Goal: Task Accomplishment & Management: Complete application form

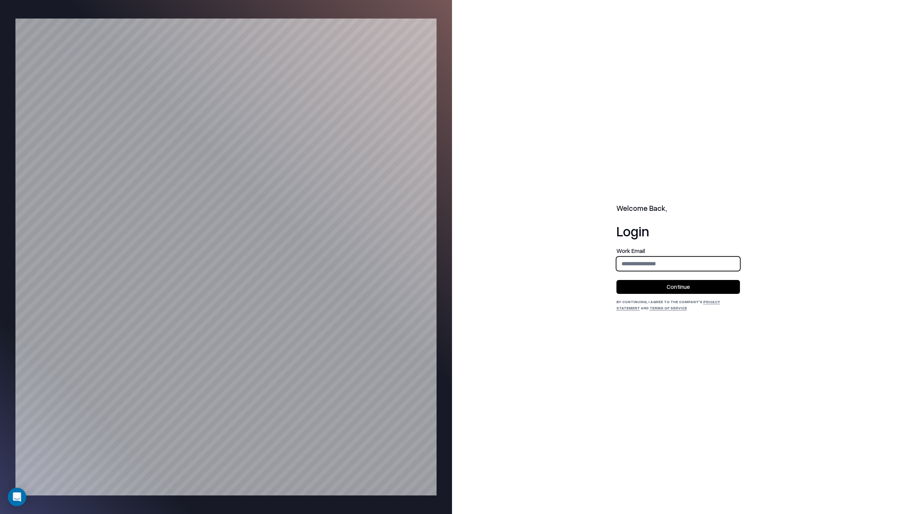
click at [658, 260] on input "email" at bounding box center [678, 263] width 123 height 14
type input "**********"
click at [666, 290] on button "Continue" at bounding box center [679, 287] width 124 height 14
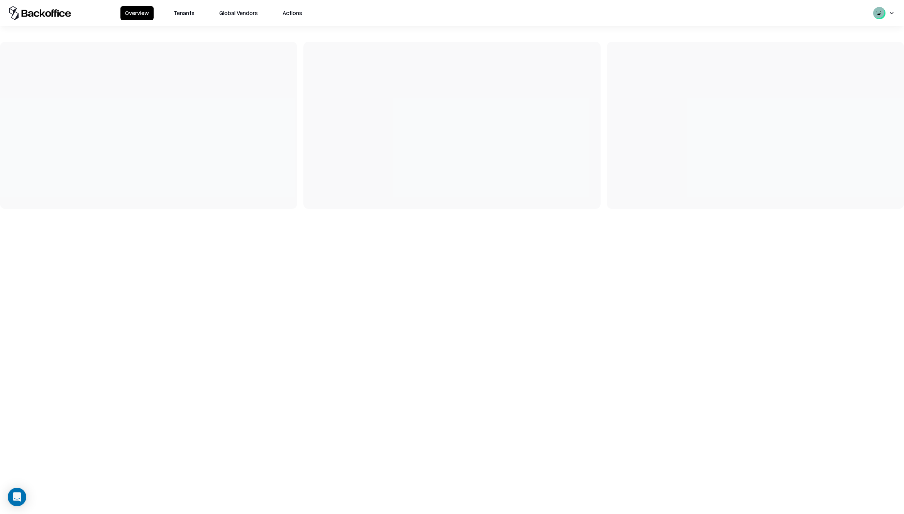
click at [192, 14] on button "Tenants" at bounding box center [184, 13] width 30 height 14
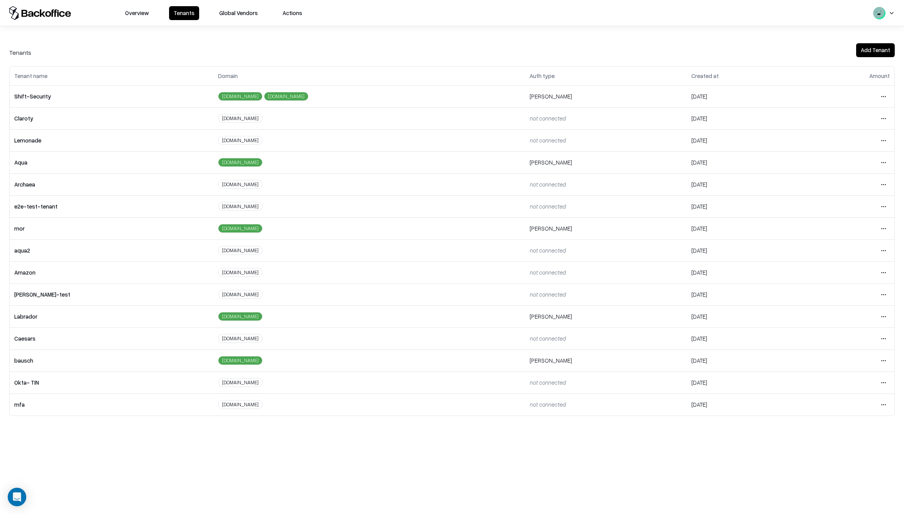
click at [886, 95] on html "Overview Tenants Global Vendors Actions Tenants Add Tenant Tenant name Domain A…" at bounding box center [452, 257] width 904 height 514
click at [840, 161] on div "Login to tenant" at bounding box center [851, 160] width 83 height 15
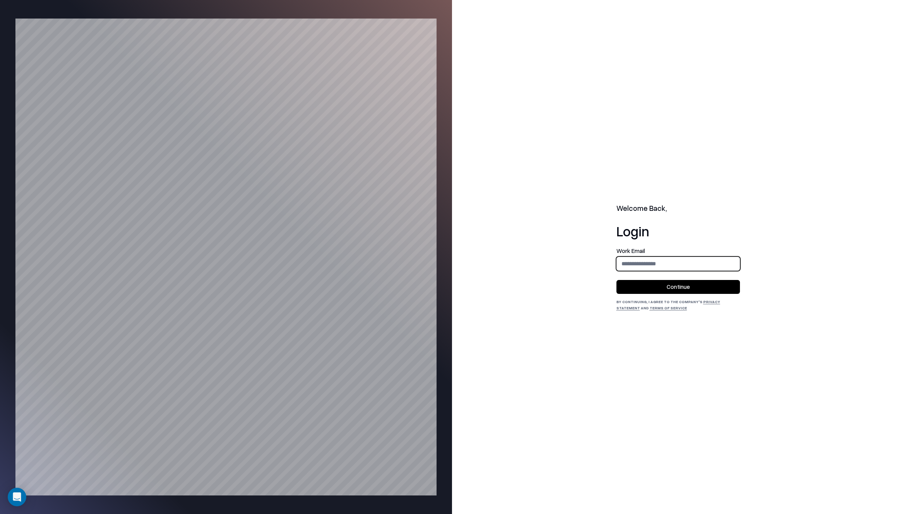
click at [682, 262] on input "email" at bounding box center [678, 263] width 123 height 14
type input "**********"
click at [674, 281] on button "Continue" at bounding box center [679, 287] width 124 height 14
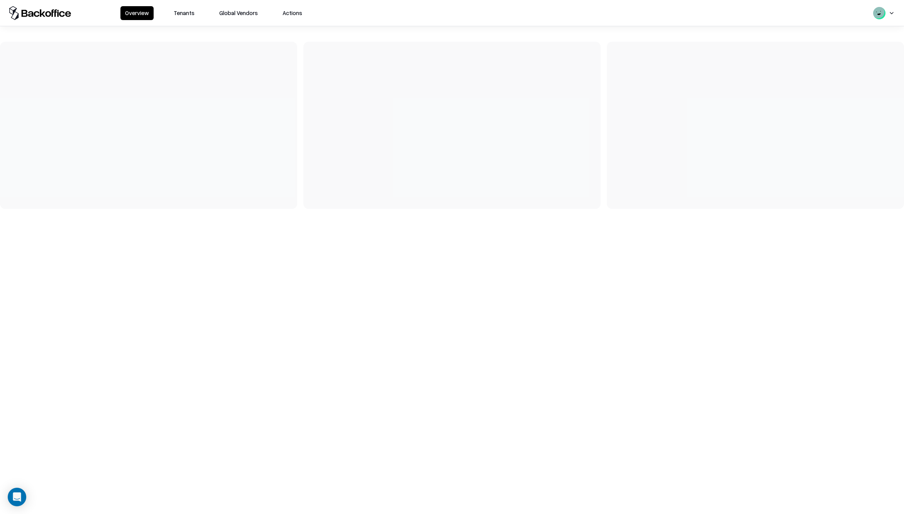
click at [186, 16] on button "Tenants" at bounding box center [184, 13] width 30 height 14
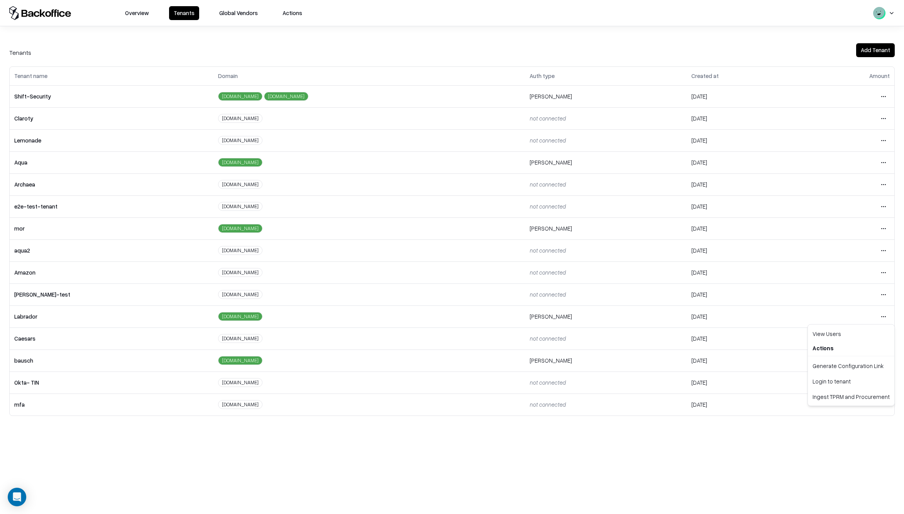
click at [886, 315] on html "Overview Tenants Global Vendors Actions Tenants Add Tenant Tenant name Domain A…" at bounding box center [452, 257] width 904 height 514
click at [835, 381] on div "Login to tenant" at bounding box center [851, 380] width 83 height 15
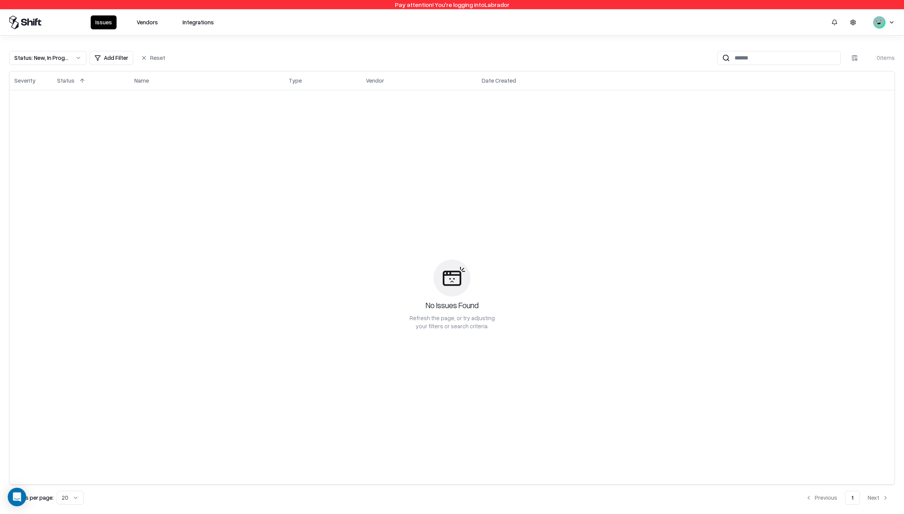
click at [172, 161] on div "No Issues Found Refresh the page, or try adjusting your filters or search crite…" at bounding box center [452, 295] width 876 height 400
click at [156, 19] on button "Vendors" at bounding box center [147, 22] width 31 height 14
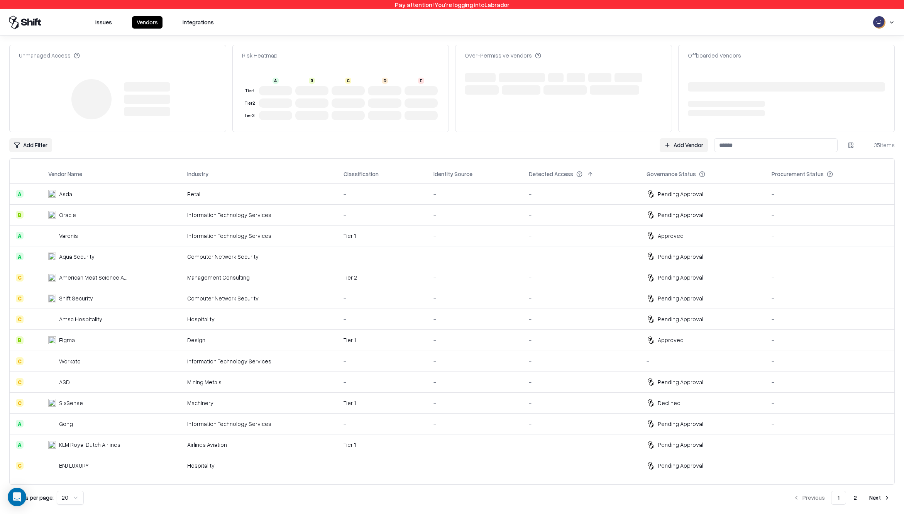
click at [296, 166] on th "Industry" at bounding box center [259, 174] width 156 height 19
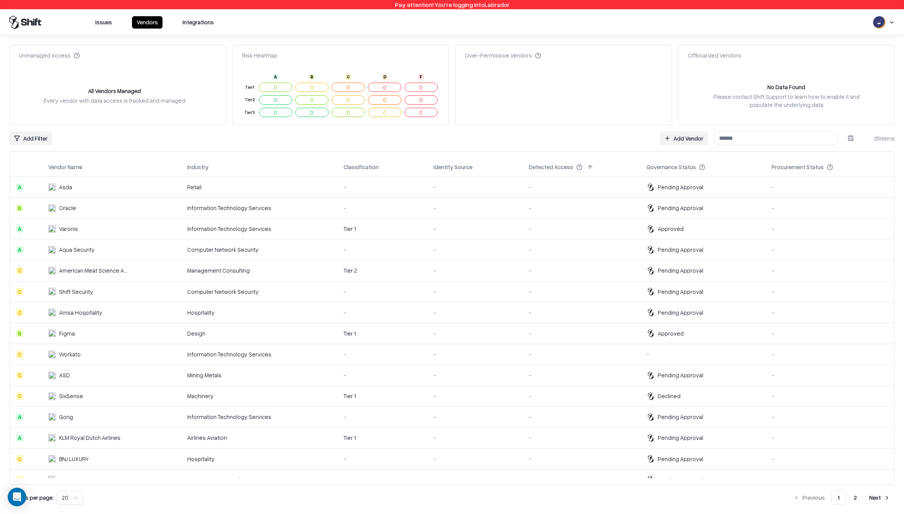
click at [672, 138] on link "Add Vendor" at bounding box center [684, 138] width 48 height 14
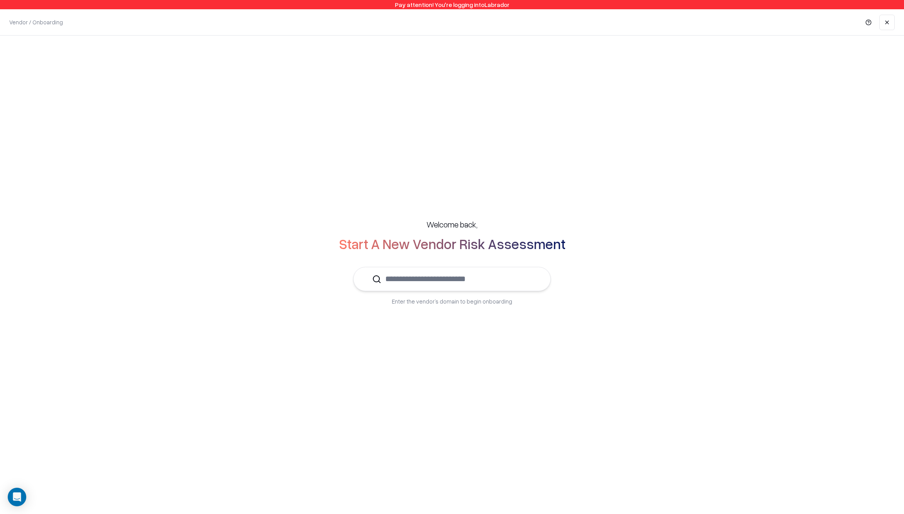
click at [455, 277] on input "text" at bounding box center [457, 279] width 151 height 24
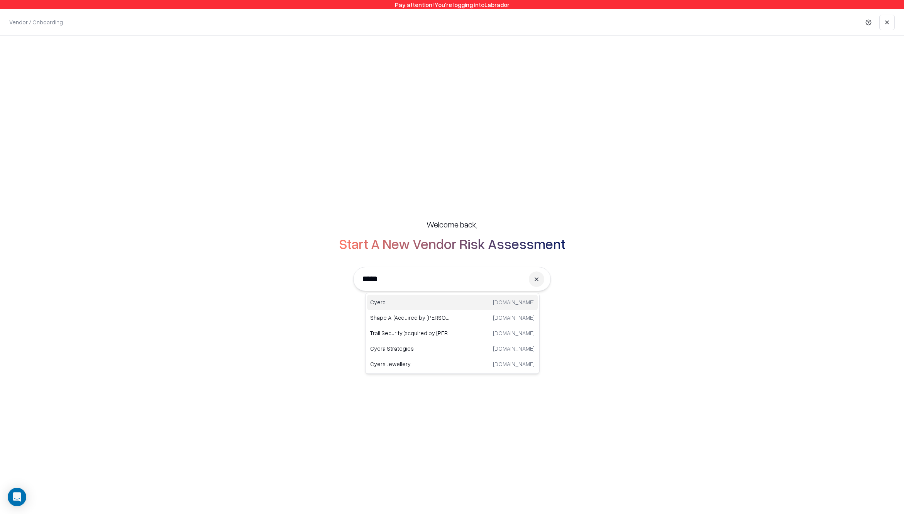
click at [463, 303] on div "Cyera cyera.com" at bounding box center [452, 302] width 171 height 15
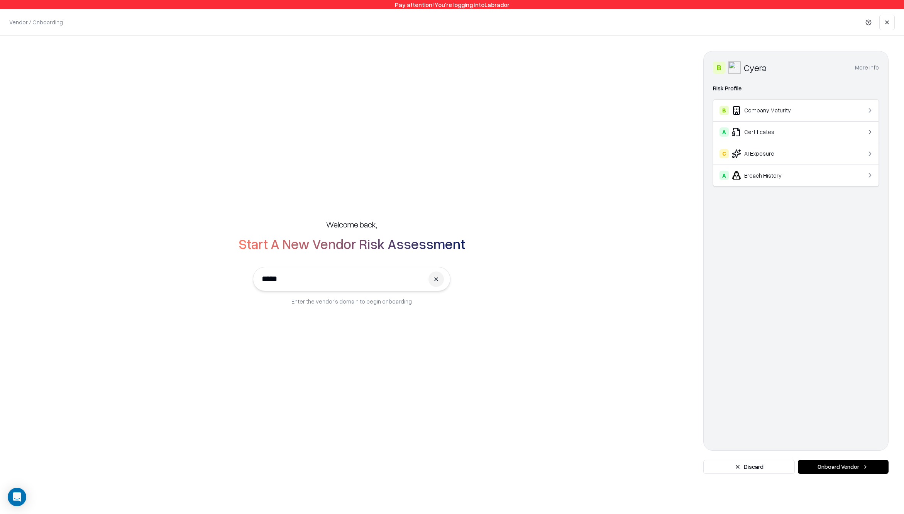
type input "*****"
click at [826, 465] on button "Onboard Vendor" at bounding box center [843, 467] width 91 height 14
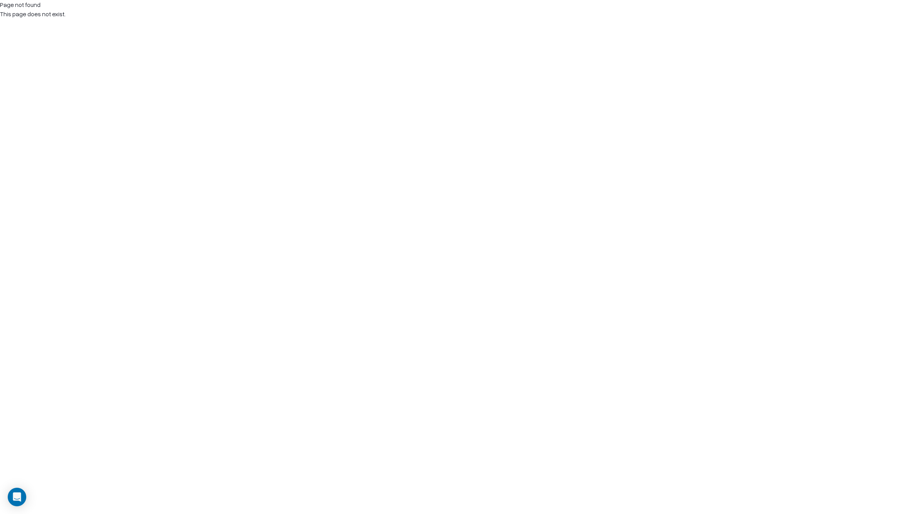
click at [222, 19] on html "Page not found This page does not exist." at bounding box center [452, 9] width 904 height 19
click at [258, 19] on html "Page not found This page does not exist." at bounding box center [452, 9] width 904 height 19
click at [110, 19] on html "Page not found This page does not exist." at bounding box center [452, 9] width 904 height 19
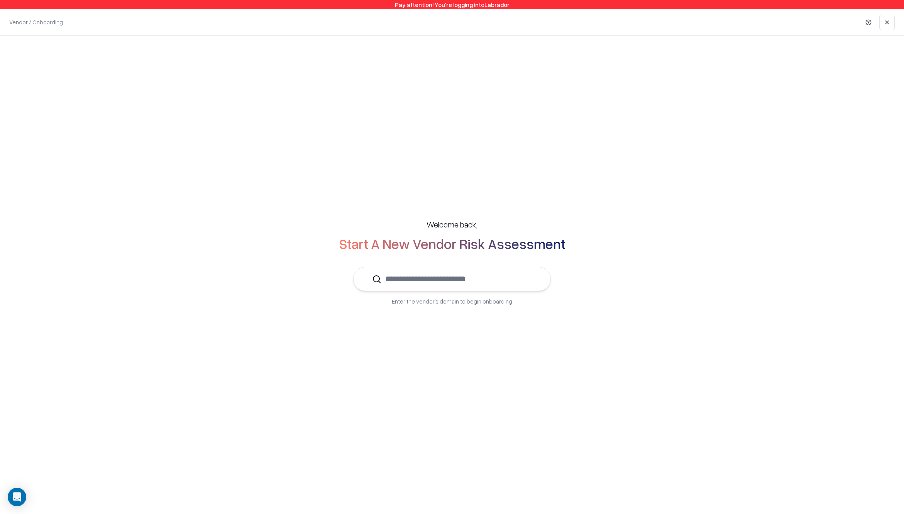
click at [441, 280] on input "text" at bounding box center [457, 279] width 151 height 24
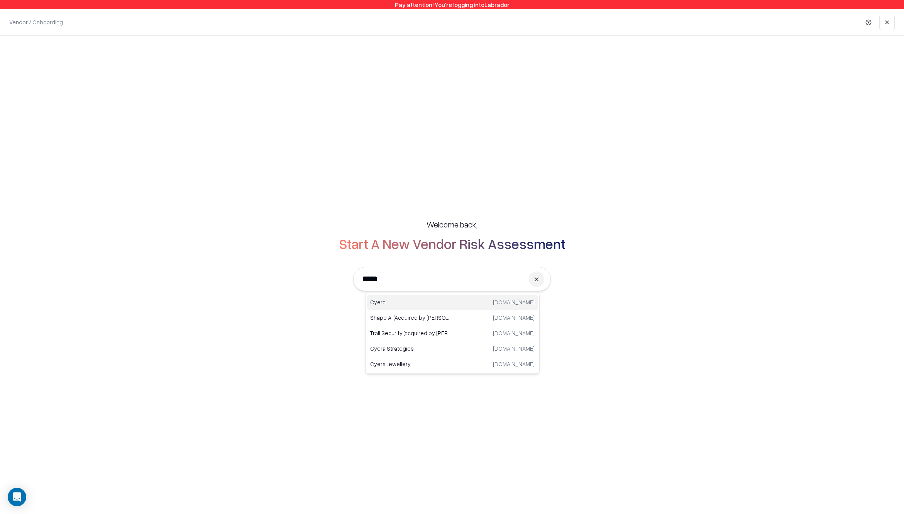
click at [454, 299] on div "Cyera [DOMAIN_NAME]" at bounding box center [452, 302] width 171 height 15
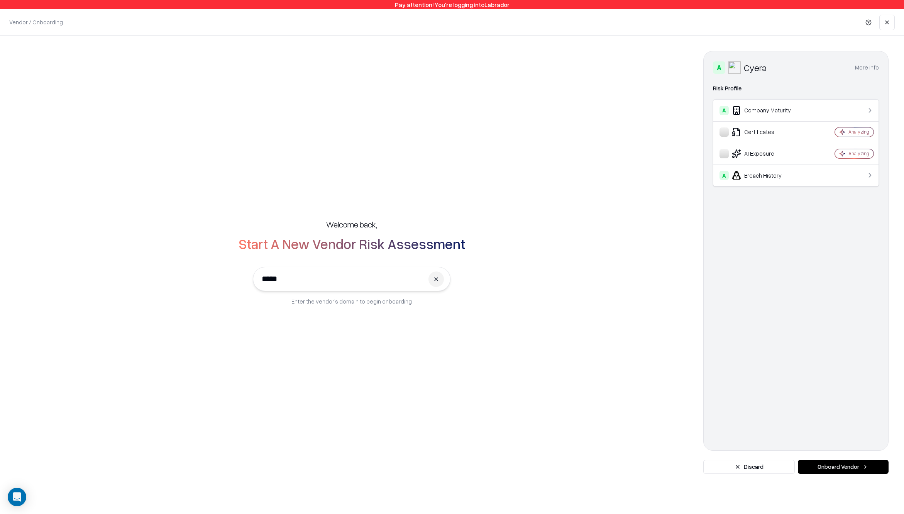
type input "*****"
click at [811, 377] on div "A Cyera More info Domain [DOMAIN_NAME] Industry computer & network security Des…" at bounding box center [796, 251] width 185 height 400
click at [828, 466] on button "Onboard Vendor" at bounding box center [843, 467] width 91 height 14
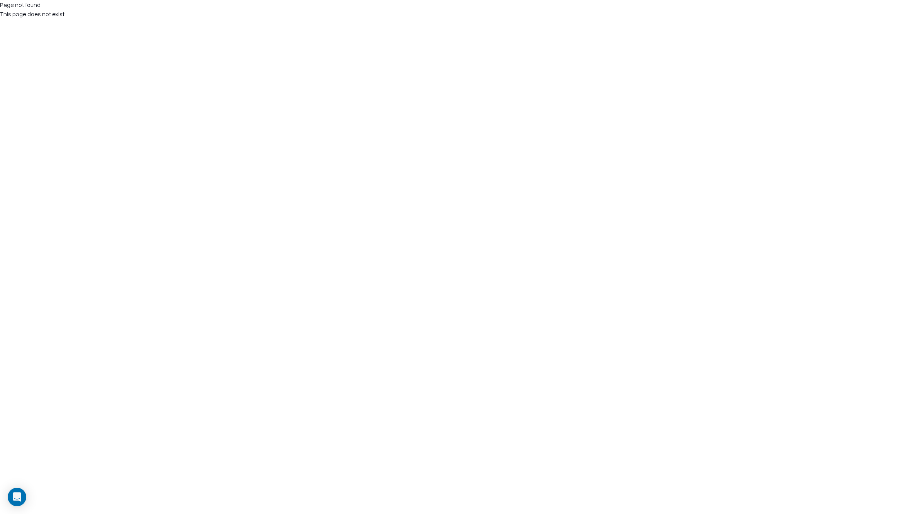
click at [494, 19] on html "Page not found This page does not exist." at bounding box center [452, 9] width 904 height 19
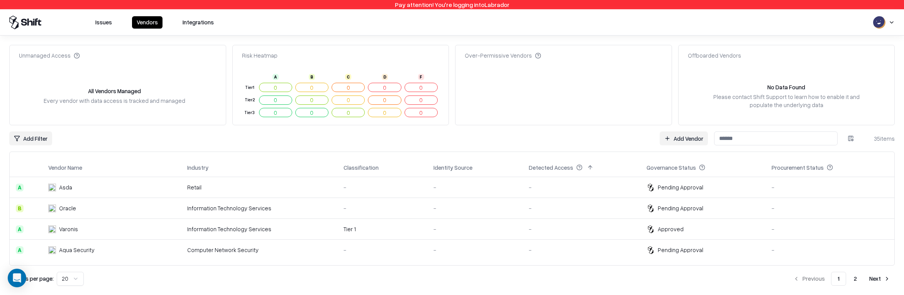
click at [677, 139] on link "Add Vendor" at bounding box center [684, 138] width 48 height 14
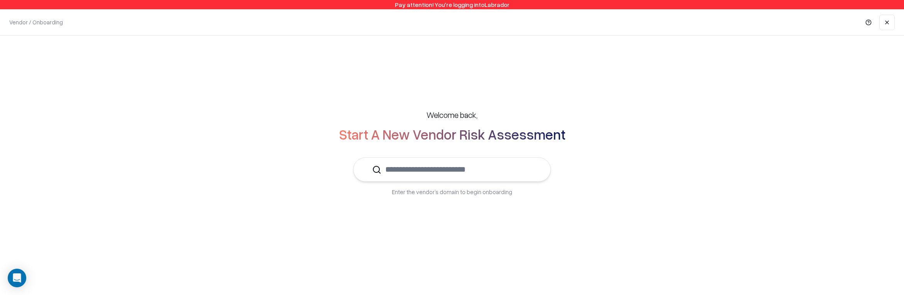
click at [440, 166] on input "text" at bounding box center [457, 170] width 151 height 24
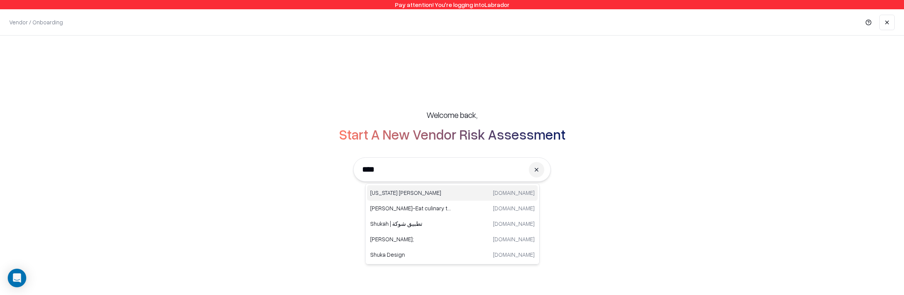
click at [426, 192] on p "New York Shuk" at bounding box center [411, 192] width 82 height 8
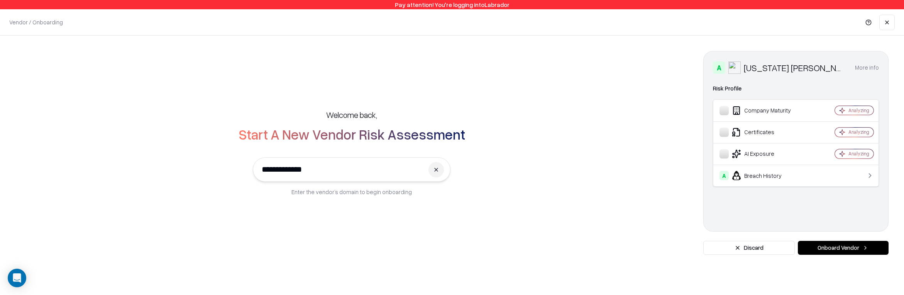
type input "**********"
click at [851, 247] on button "Onboard Vendor" at bounding box center [843, 248] width 91 height 14
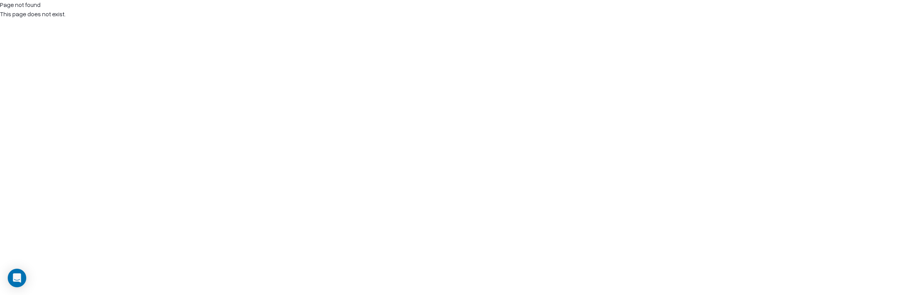
click at [180, 19] on html "Page not found This page does not exist." at bounding box center [452, 9] width 904 height 19
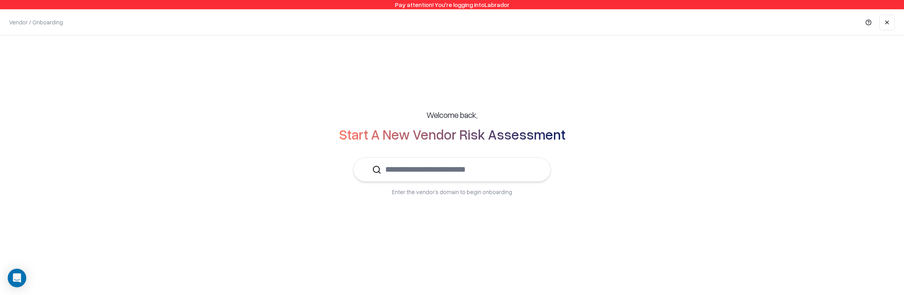
click at [379, 218] on div "Welcome back, Start A New Vendor Risk Assessment Enter the vendor’s domain to b…" at bounding box center [452, 153] width 904 height 234
click at [400, 170] on input "text" at bounding box center [457, 170] width 151 height 24
click at [205, 211] on div "Welcome back, Start A New Vendor Risk Assessment Enter the vendor’s domain to b…" at bounding box center [452, 152] width 874 height 117
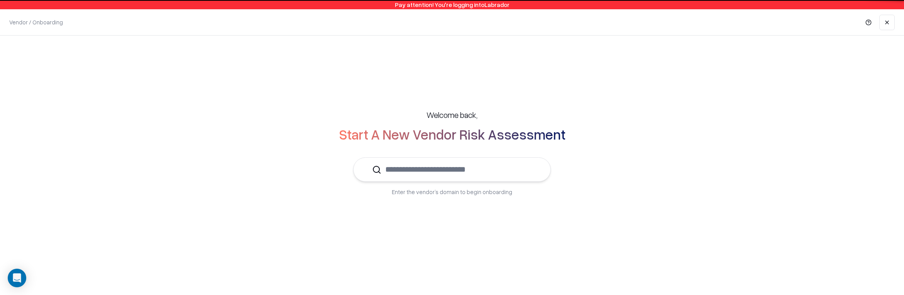
click at [456, 169] on input "text" at bounding box center [457, 170] width 151 height 24
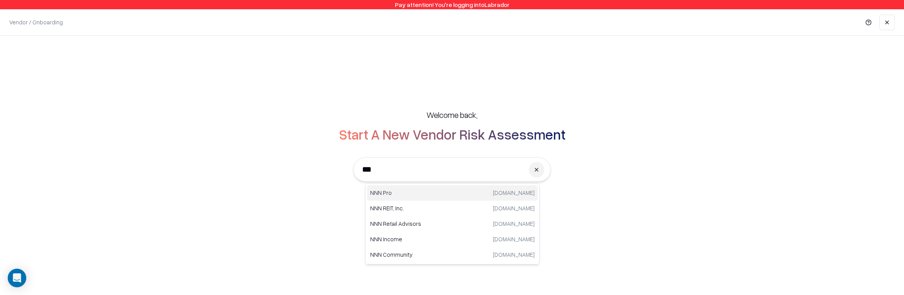
click at [431, 192] on p "NNN Pro" at bounding box center [411, 192] width 82 height 8
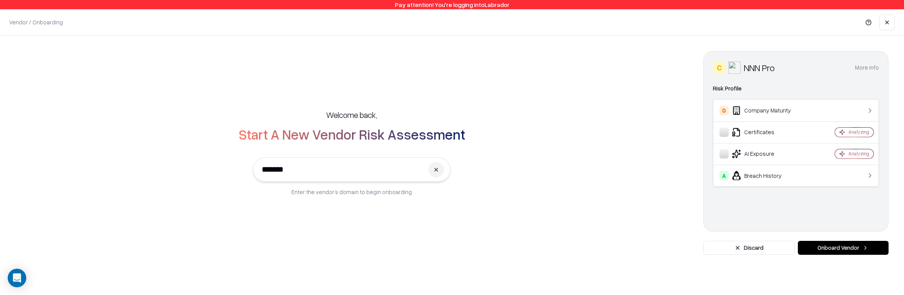
type input "*******"
click at [840, 249] on button "Onboard Vendor" at bounding box center [843, 248] width 91 height 14
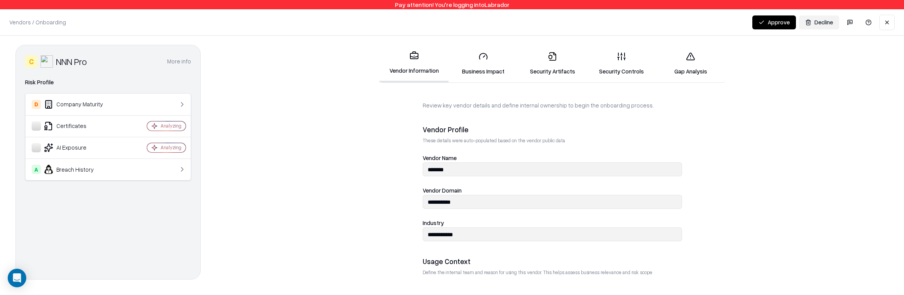
click at [325, 176] on form "**********" at bounding box center [552, 192] width 673 height 182
click at [320, 199] on form "**********" at bounding box center [552, 192] width 673 height 182
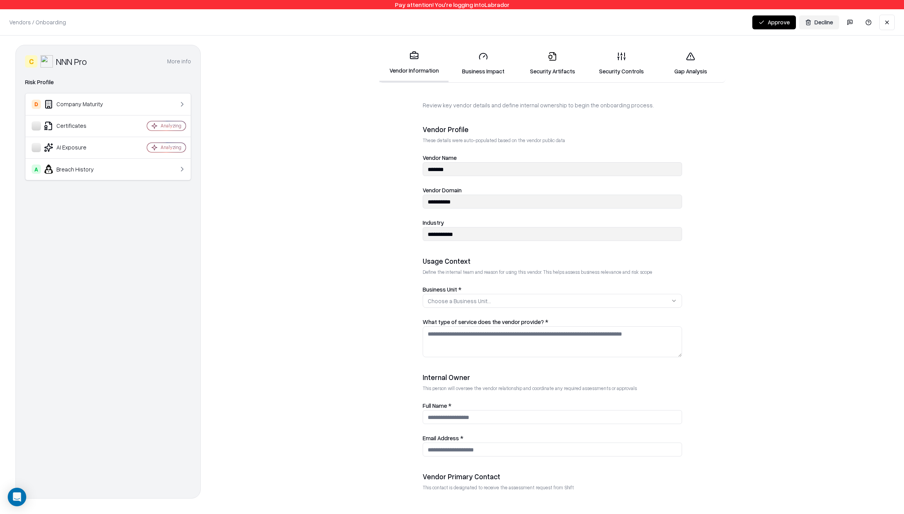
click at [293, 289] on form "**********" at bounding box center [552, 301] width 673 height 401
click at [116, 305] on div "C NNN Pro More info Domain nnnpro.com Industry real estate Description Risk Pro…" at bounding box center [107, 272] width 185 height 454
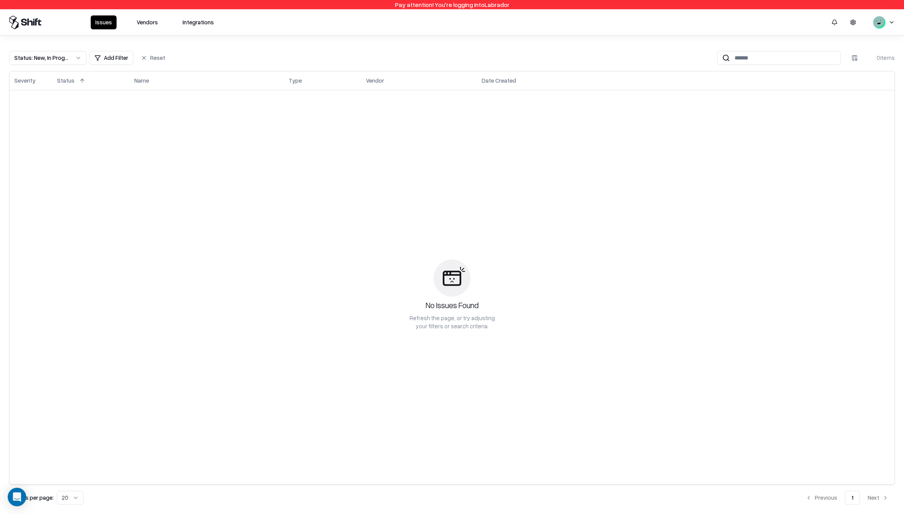
click at [142, 178] on div "No Issues Found Refresh the page, or try adjusting your filters or search crite…" at bounding box center [452, 295] width 876 height 400
click at [145, 27] on button "Vendors" at bounding box center [147, 22] width 31 height 14
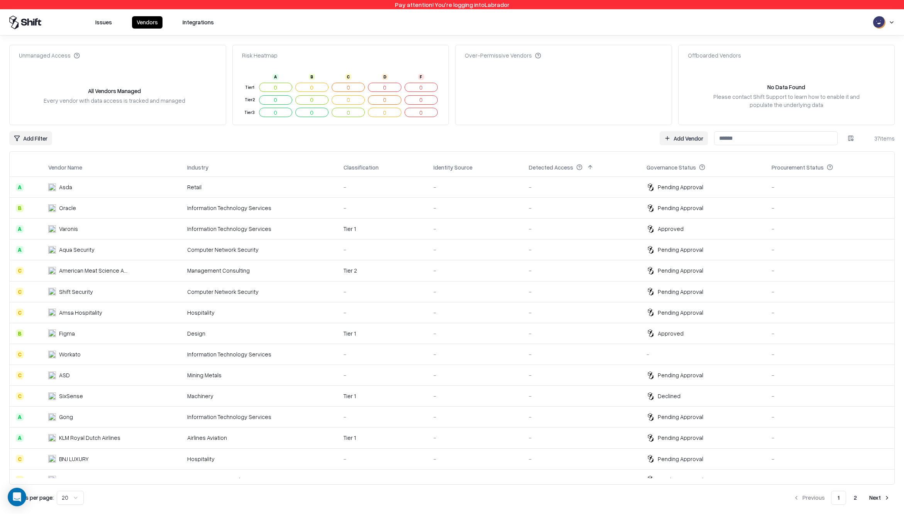
click at [852, 153] on div "Vendor Name Industry Classification Identity Source Detected Access Governance …" at bounding box center [452, 317] width 886 height 333
click at [679, 144] on link "Add Vendor" at bounding box center [684, 138] width 48 height 14
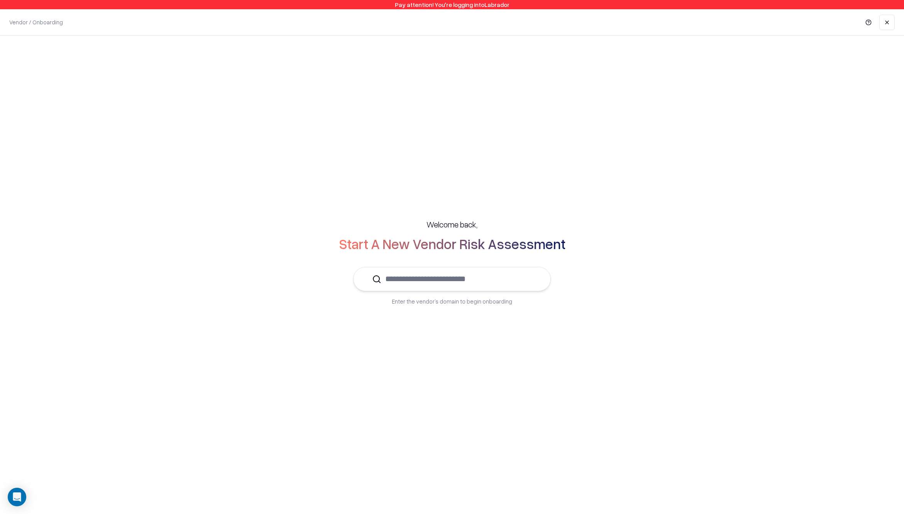
click at [442, 278] on input "text" at bounding box center [457, 279] width 151 height 24
click at [405, 306] on p "Neighbors Helping Neighbors" at bounding box center [411, 302] width 82 height 8
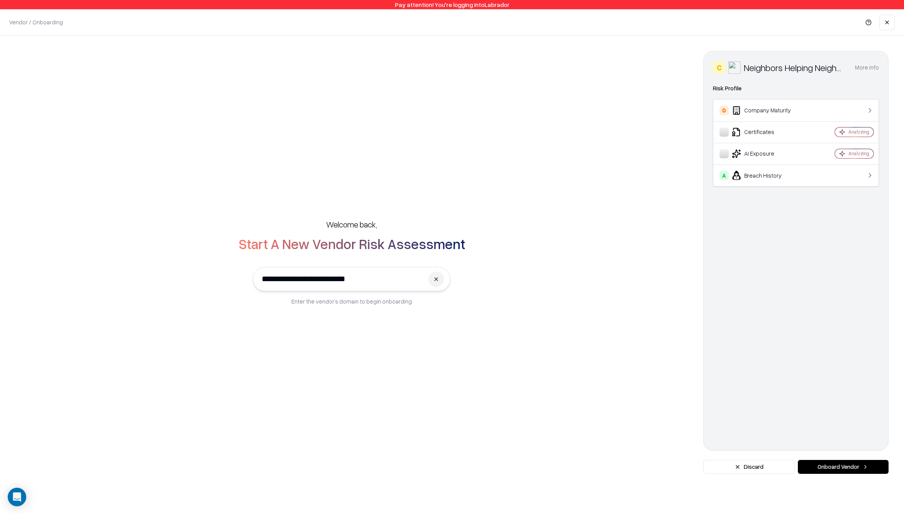
type input "**********"
click at [826, 463] on button "Onboard Vendor" at bounding box center [843, 467] width 91 height 14
